Goal: Check status: Check status

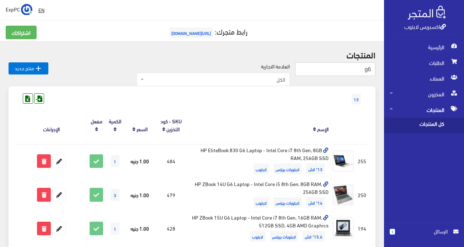
click at [321, 69] on input "g6" at bounding box center [335, 69] width 80 height 14
type input "250 g6"
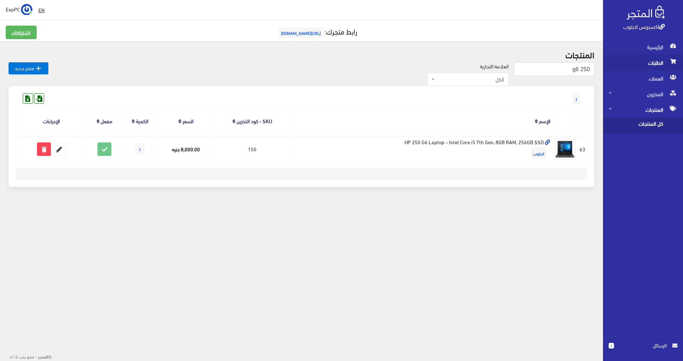
click at [466, 60] on span "الطلبات" at bounding box center [643, 63] width 69 height 16
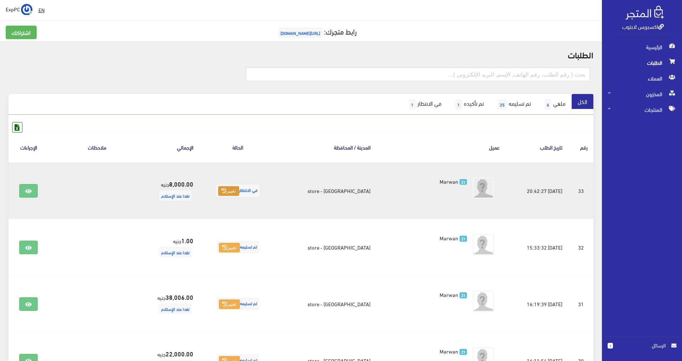
click at [228, 191] on button "تغيير" at bounding box center [228, 191] width 21 height 10
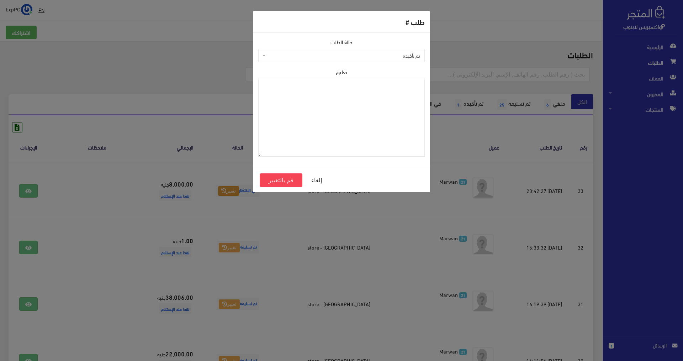
click at [364, 51] on span "تم تأكيده" at bounding box center [341, 56] width 167 height 14
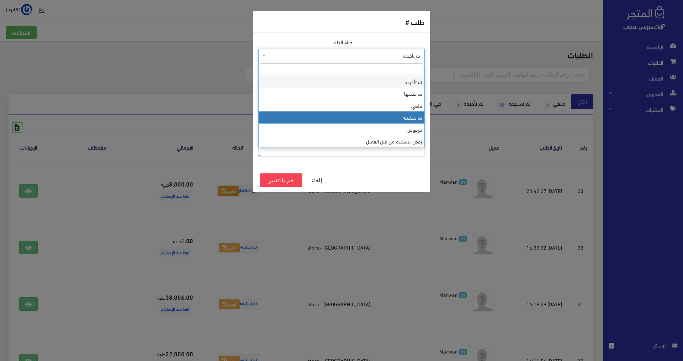
select select "4"
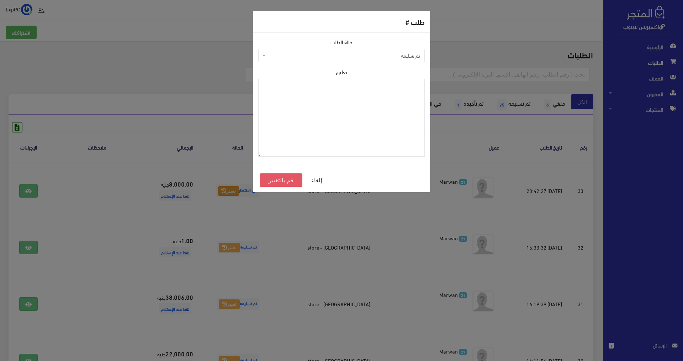
click at [289, 180] on button "قم بالتغيير" at bounding box center [281, 180] width 43 height 14
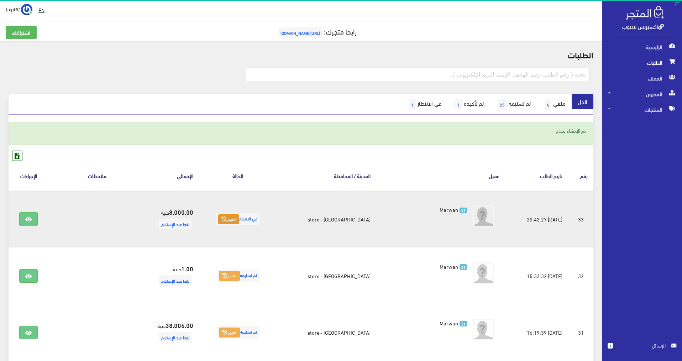
click at [237, 223] on button "تغيير" at bounding box center [228, 219] width 21 height 10
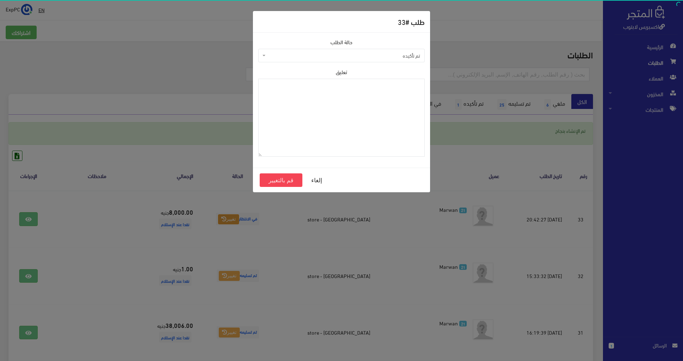
click at [403, 56] on span "تم تأكيده" at bounding box center [343, 55] width 153 height 7
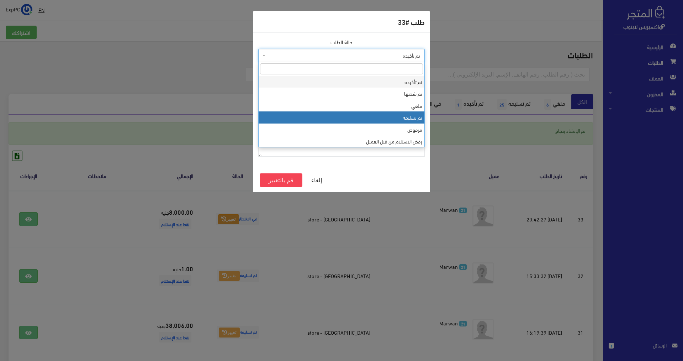
select select "4"
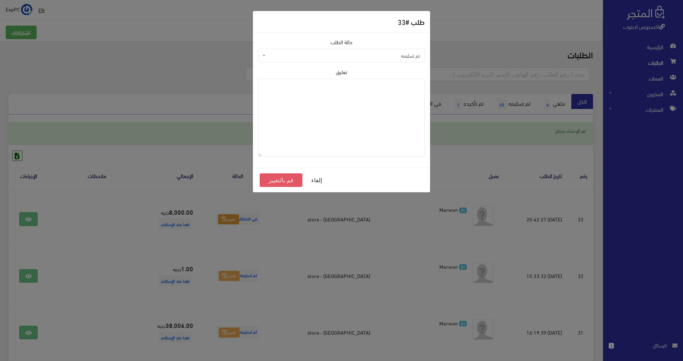
click at [282, 179] on button "قم بالتغيير" at bounding box center [281, 180] width 43 height 14
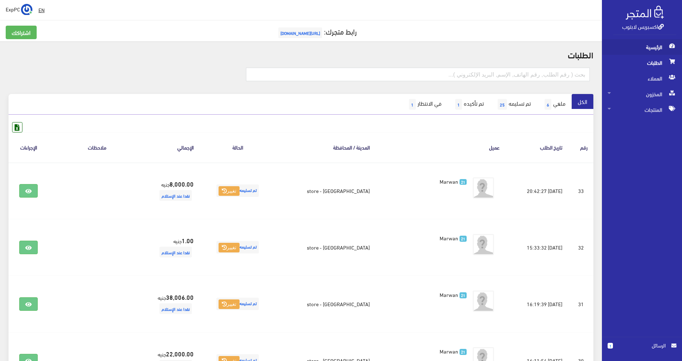
click at [651, 44] on span "الرئيسية" at bounding box center [642, 47] width 69 height 16
